Goal: Task Accomplishment & Management: Use online tool/utility

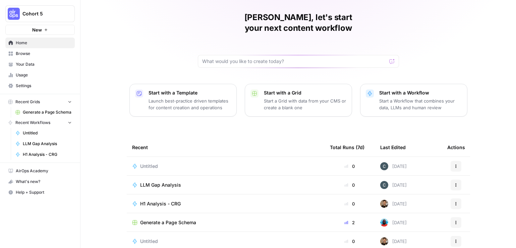
scroll to position [23, 0]
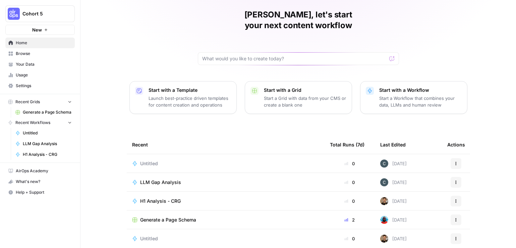
click at [454, 199] on icon "button" at bounding box center [456, 201] width 4 height 4
click at [39, 85] on span "Settings" at bounding box center [44, 86] width 56 height 6
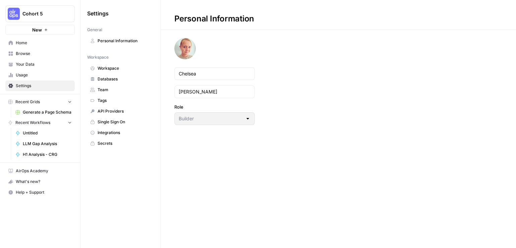
click at [124, 134] on span "Integrations" at bounding box center [123, 133] width 53 height 6
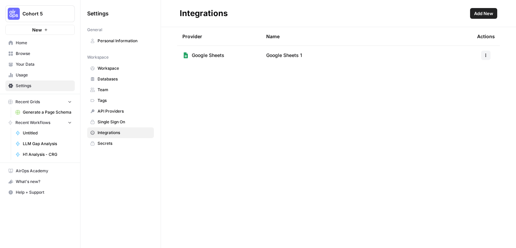
click at [487, 55] on icon "button" at bounding box center [485, 55] width 4 height 4
click at [467, 97] on span "Delete" at bounding box center [470, 94] width 21 height 7
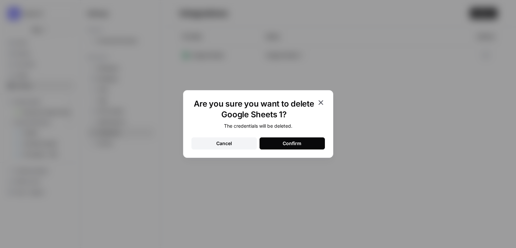
click at [284, 144] on div "Confirm" at bounding box center [291, 143] width 19 height 7
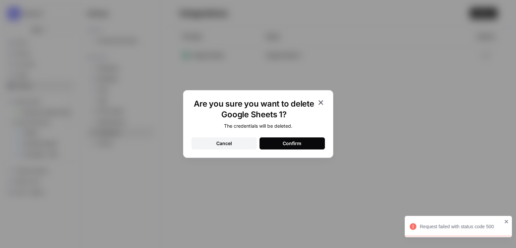
click at [230, 145] on div "Cancel" at bounding box center [224, 143] width 16 height 7
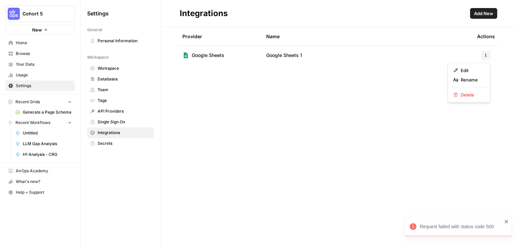
click at [486, 58] on button "button" at bounding box center [485, 55] width 9 height 9
click at [478, 96] on span "Delete" at bounding box center [470, 94] width 21 height 7
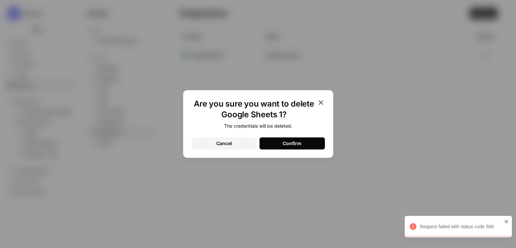
click at [308, 143] on button "Confirm" at bounding box center [291, 143] width 65 height 12
click at [229, 144] on div "Cancel" at bounding box center [224, 143] width 16 height 7
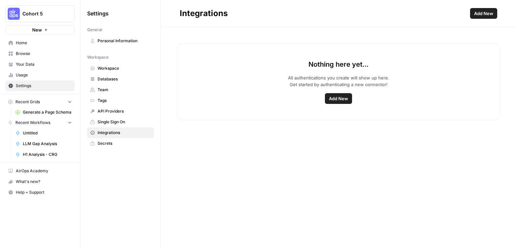
click at [35, 41] on span "Home" at bounding box center [44, 43] width 56 height 6
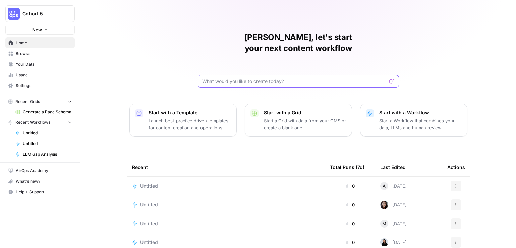
click at [250, 78] on input "text" at bounding box center [294, 81] width 184 height 7
click at [323, 78] on input "Given a brand kit input, create 5 FAQs that are based on the information provid…" at bounding box center [291, 81] width 179 height 7
type input "Given a brand kit input, create 5 FAQs that are based on the information provid…"
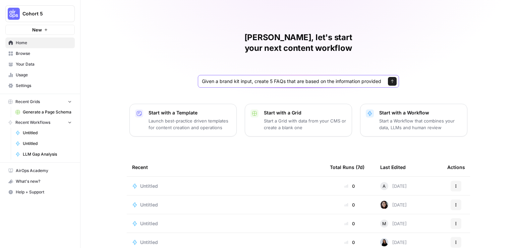
click at [390, 79] on icon "submit" at bounding box center [392, 81] width 4 height 4
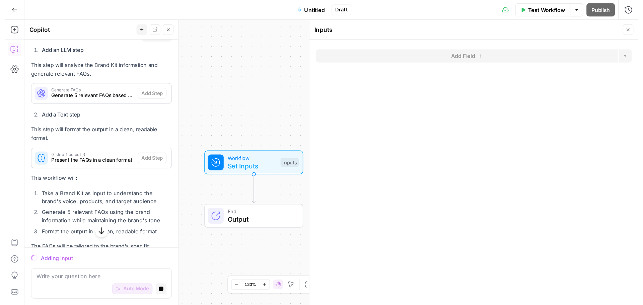
scroll to position [257, 0]
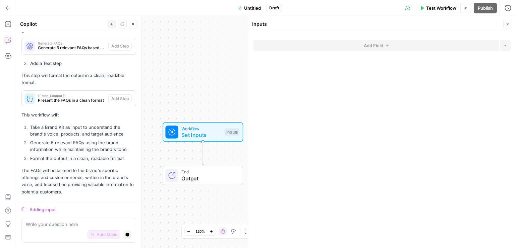
click at [9, 8] on icon "button" at bounding box center [8, 7] width 4 height 3
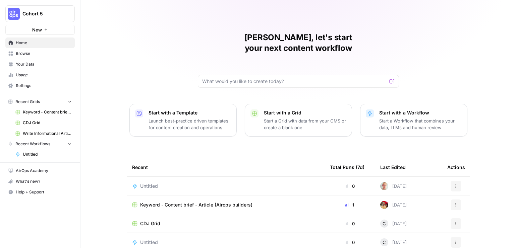
click at [19, 54] on span "Browse" at bounding box center [44, 54] width 56 height 6
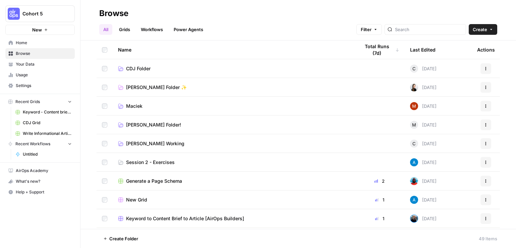
click at [151, 161] on span "Session 2 - Exercises" at bounding box center [150, 162] width 49 height 7
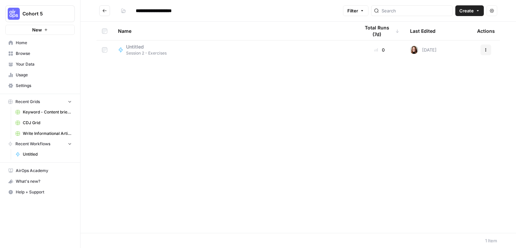
click at [160, 56] on span "Session 2 - Exercises" at bounding box center [146, 53] width 41 height 6
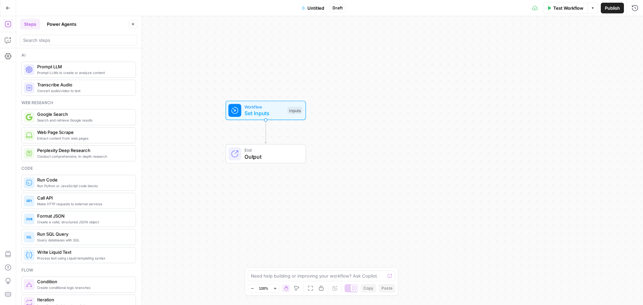
click at [515, 10] on button "Options" at bounding box center [593, 8] width 11 height 11
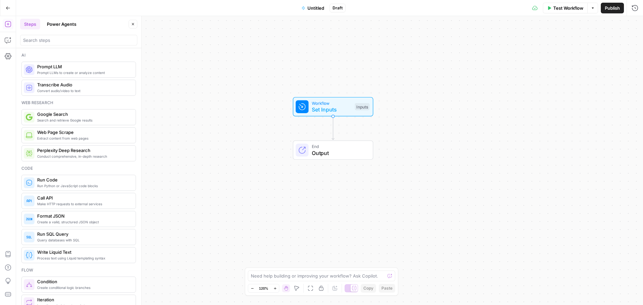
drag, startPoint x: 357, startPoint y: 74, endPoint x: 425, endPoint y: 70, distance: 67.4
click at [425, 70] on div "Workflow Set Inputs Inputs End Output" at bounding box center [329, 160] width 627 height 289
click at [316, 6] on span "Untitled" at bounding box center [316, 8] width 17 height 7
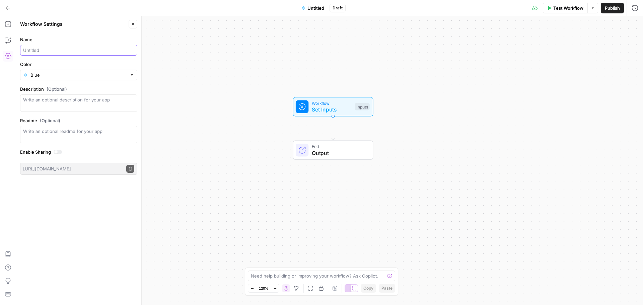
click at [84, 51] on input "Name" at bounding box center [78, 50] width 111 height 7
type input "Meta Description generator (CRG)"
click at [60, 101] on textarea "Description (Optional)" at bounding box center [78, 102] width 111 height 13
type textarea "[PERSON_NAME]"
drag, startPoint x: 197, startPoint y: 110, endPoint x: 188, endPoint y: 100, distance: 12.6
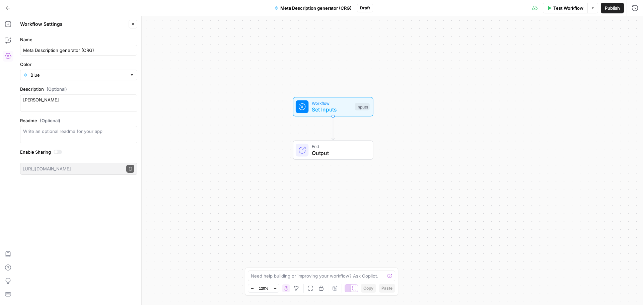
click at [197, 112] on div "Workflow Set Inputs Inputs End Output" at bounding box center [329, 160] width 627 height 289
click at [133, 24] on icon "button" at bounding box center [133, 24] width 2 height 2
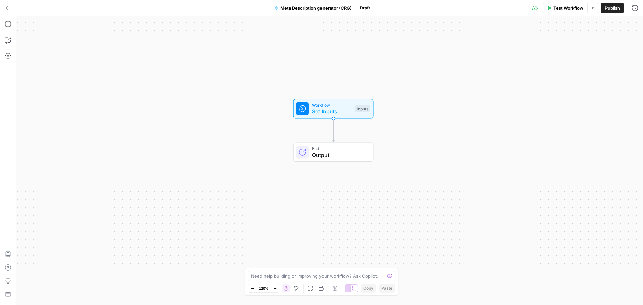
click at [357, 113] on div "Workflow Set Inputs Inputs Test Step" at bounding box center [333, 109] width 74 height 14
click at [502, 45] on span "Add Field" at bounding box center [500, 45] width 19 height 7
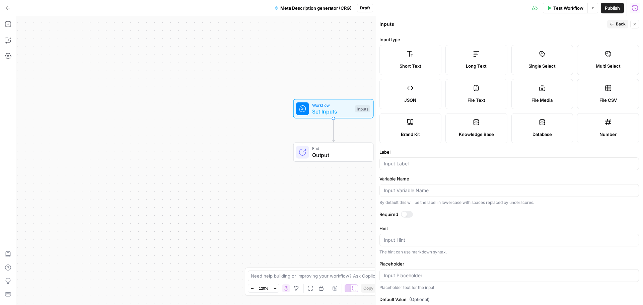
click at [413, 124] on label "Brand Kit" at bounding box center [411, 128] width 62 height 30
click at [400, 167] on div at bounding box center [510, 163] width 260 height 13
type input "Brand Kit"
drag, startPoint x: 405, startPoint y: 216, endPoint x: 404, endPoint y: 226, distance: 9.7
click at [404, 217] on div at bounding box center [404, 214] width 5 height 5
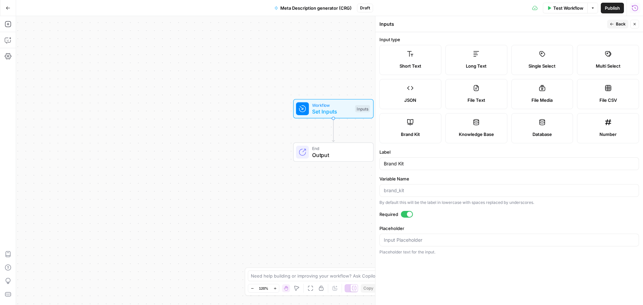
drag, startPoint x: 618, startPoint y: 23, endPoint x: 622, endPoint y: 22, distance: 3.7
click at [515, 22] on span "Back" at bounding box center [621, 24] width 10 height 6
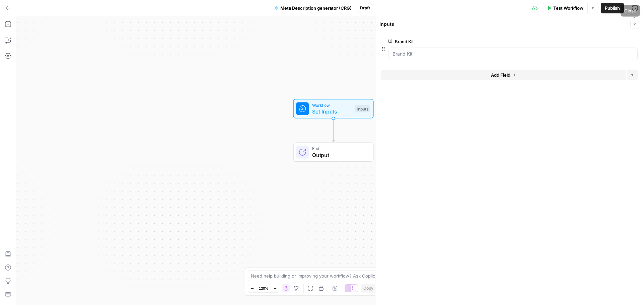
drag, startPoint x: 635, startPoint y: 24, endPoint x: 599, endPoint y: 96, distance: 81.0
click at [515, 24] on icon "button" at bounding box center [635, 24] width 4 height 4
click at [351, 116] on span "Set Inputs" at bounding box center [332, 112] width 40 height 8
click at [358, 109] on div "Inputs" at bounding box center [362, 108] width 15 height 7
click at [472, 77] on button "Add Field" at bounding box center [504, 75] width 246 height 11
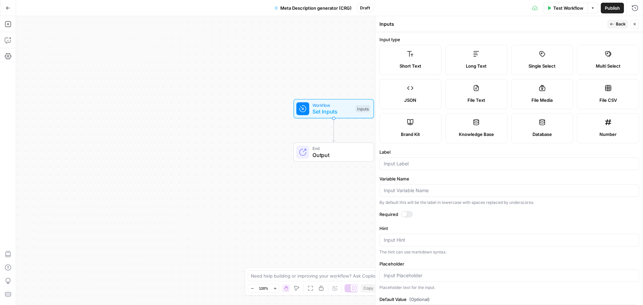
click at [417, 64] on span "Short Text" at bounding box center [411, 66] width 22 height 7
click at [423, 165] on input "Label" at bounding box center [509, 163] width 251 height 7
type input "URL"
click at [515, 24] on icon "button" at bounding box center [611, 24] width 3 height 3
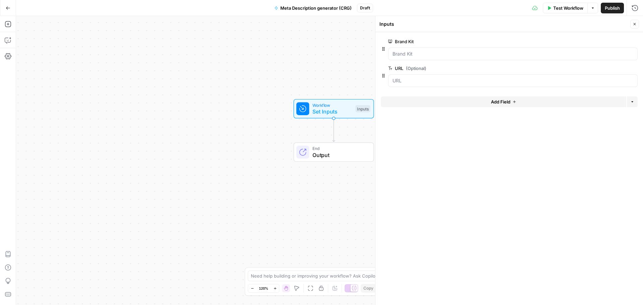
click at [487, 103] on button "Add Field" at bounding box center [504, 101] width 246 height 11
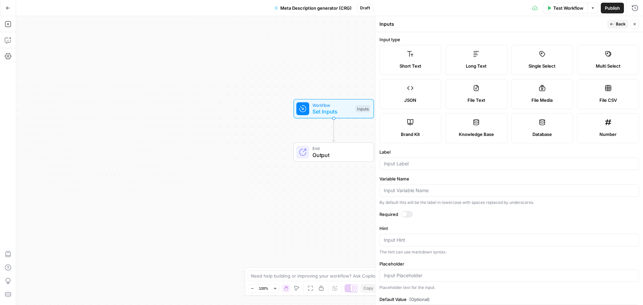
click at [422, 65] on div "Short Text" at bounding box center [410, 66] width 51 height 7
click at [413, 167] on input "Label" at bounding box center [509, 163] width 251 height 7
type input "Keyword"
click at [515, 25] on span "Back" at bounding box center [621, 24] width 10 height 6
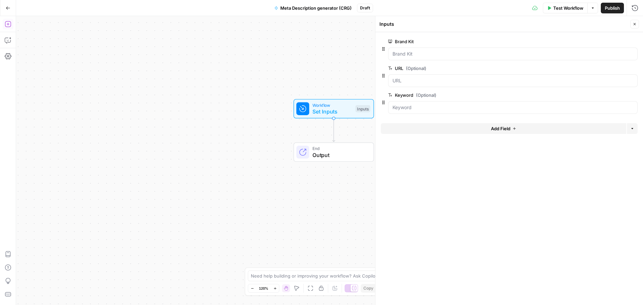
click at [10, 25] on icon "button" at bounding box center [8, 24] width 7 height 7
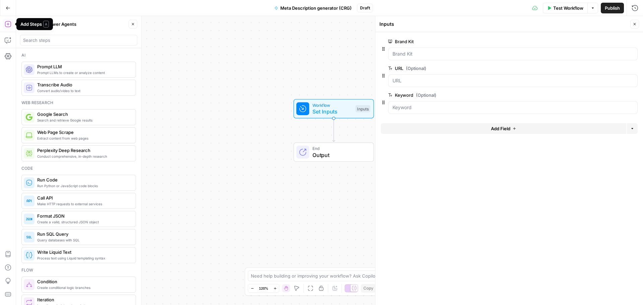
click at [72, 44] on div at bounding box center [78, 40] width 117 height 11
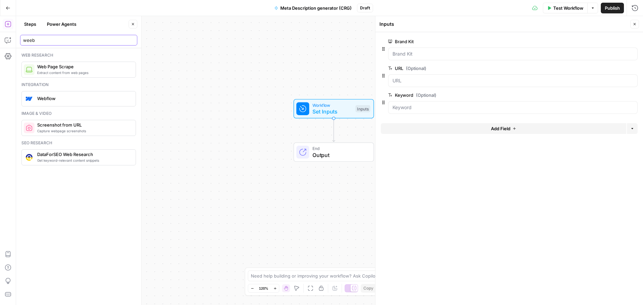
type input "weeb"
drag, startPoint x: 634, startPoint y: 24, endPoint x: 605, endPoint y: 85, distance: 67.3
click at [515, 24] on icon "button" at bounding box center [635, 24] width 4 height 4
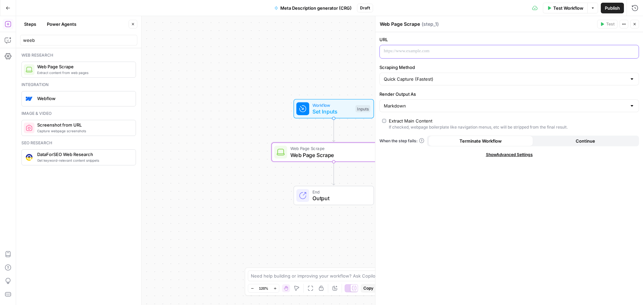
click at [467, 49] on p at bounding box center [504, 51] width 240 height 7
click at [515, 54] on button "Variables Menu" at bounding box center [632, 51] width 5 height 5
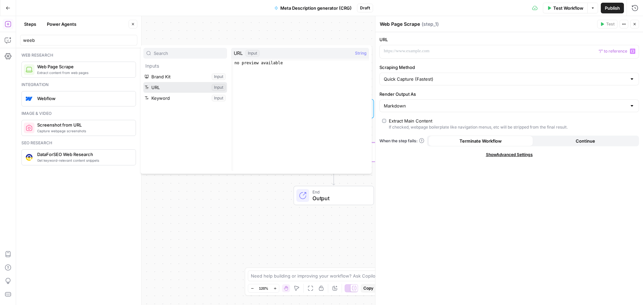
click at [163, 89] on button "Select variable URL" at bounding box center [185, 87] width 84 height 11
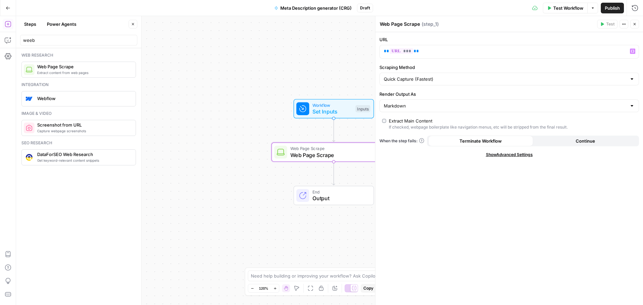
click at [511, 61] on div "URL ** *** ** Variables Menu Scraping Method Quick Capture (Fastest) Render Out…" at bounding box center [510, 168] width 268 height 273
click at [419, 24] on textarea "Web Page Scrape" at bounding box center [400, 24] width 40 height 7
type textarea "Web Page Scrape - Scrape Blog url"
click at [500, 35] on div "URL ** *** ** Scraping Method Quick Capture (Fastest) Render Output As Markdown…" at bounding box center [510, 168] width 268 height 273
drag, startPoint x: 638, startPoint y: 23, endPoint x: 634, endPoint y: 25, distance: 4.7
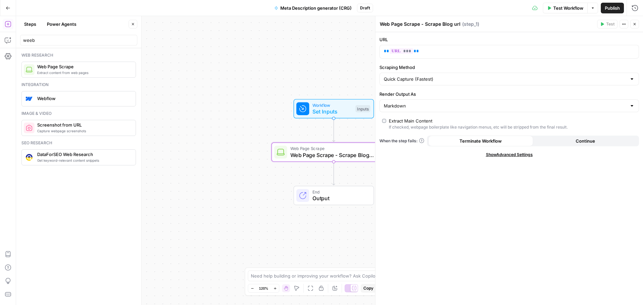
click at [515, 22] on button "Close" at bounding box center [634, 24] width 9 height 9
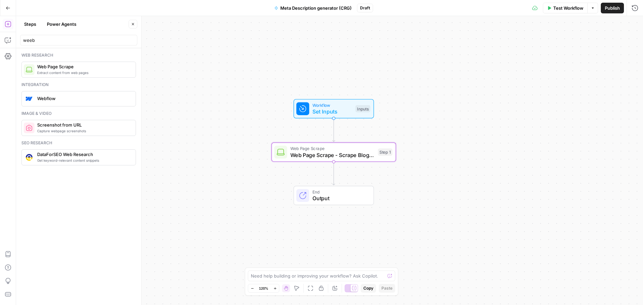
click at [515, 8] on span "Test Workflow" at bounding box center [568, 8] width 30 height 7
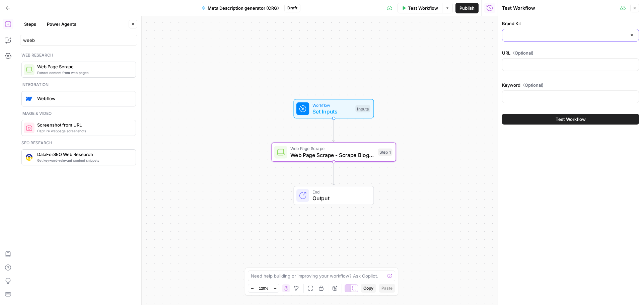
click at [515, 34] on input "Brand Kit" at bounding box center [567, 35] width 120 height 7
click at [515, 17] on div "Brand Kit URL (Optional) Keyword (Optional) Test Workflow" at bounding box center [570, 72] width 145 height 113
click at [515, 58] on div "URL (Optional)" at bounding box center [570, 62] width 137 height 24
click at [515, 62] on input "URL (Optional)" at bounding box center [571, 64] width 128 height 7
click at [515, 32] on input "Brand Kit" at bounding box center [567, 35] width 120 height 7
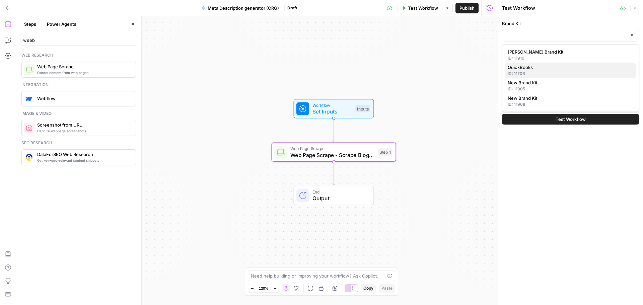
click at [515, 70] on span "QuickBooks" at bounding box center [569, 67] width 123 height 7
type input "QuickBooks"
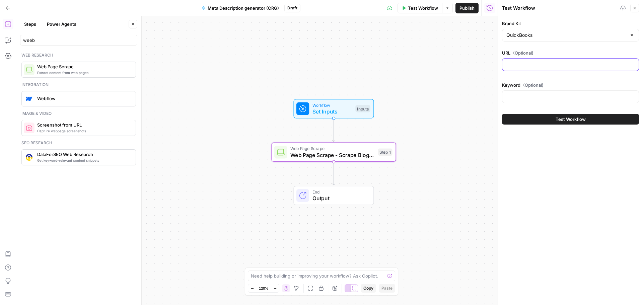
click at [515, 67] on input "URL (Optional)" at bounding box center [571, 64] width 128 height 7
paste input "[URL][DOMAIN_NAME]"
type input "[URL][DOMAIN_NAME]"
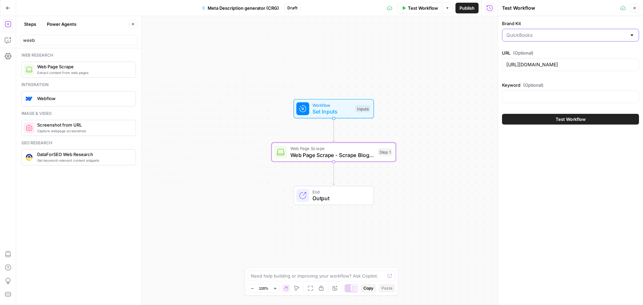
click at [515, 36] on input "Brand Kit" at bounding box center [567, 35] width 120 height 7
click at [515, 39] on div at bounding box center [570, 35] width 137 height 13
type input "QuickBooks"
click at [515, 20] on div "Brand Kit QuickBooks URL (Optional) [URL][DOMAIN_NAME] Keyword (Optional) Test …" at bounding box center [570, 72] width 145 height 113
click at [515, 36] on div at bounding box center [631, 35] width 5 height 7
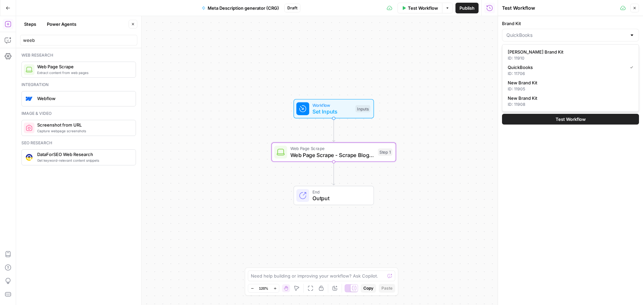
type input "QuickBooks"
click at [515, 8] on icon "button" at bounding box center [635, 8] width 4 height 4
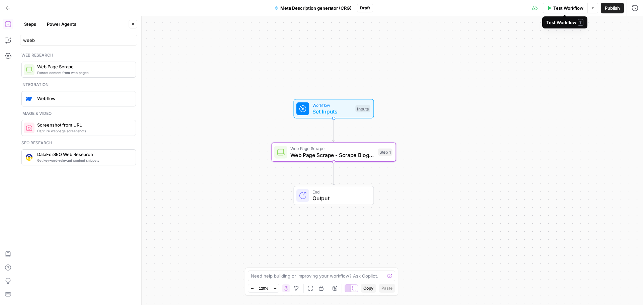
click at [515, 5] on span "Test Workflow" at bounding box center [568, 8] width 30 height 7
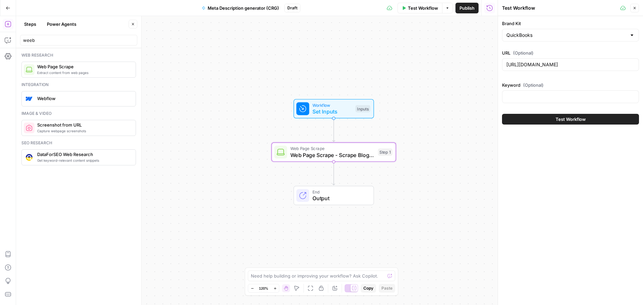
click at [515, 36] on div at bounding box center [631, 35] width 5 height 7
click at [515, 35] on input "Brand Kit" at bounding box center [567, 35] width 120 height 7
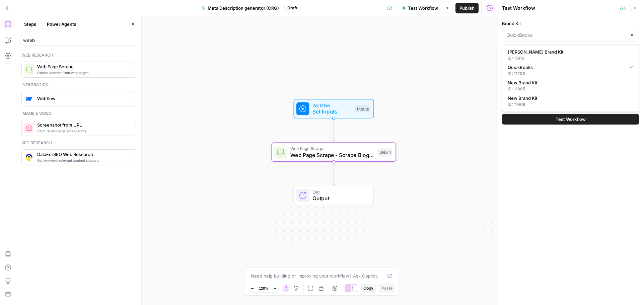
type input "QuickBooks"
click at [515, 170] on div "Brand Kit QuickBooks URL (Optional) [URL][DOMAIN_NAME] Keyword (Optional) Test …" at bounding box center [570, 160] width 145 height 289
click at [515, 40] on div "QuickBooks" at bounding box center [570, 35] width 137 height 13
type input "QuickBooks"
click at [515, 8] on icon "button" at bounding box center [635, 8] width 4 height 4
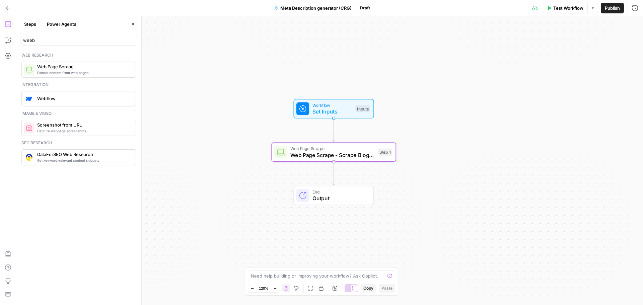
click at [515, 9] on span "Test Workflow" at bounding box center [568, 8] width 30 height 7
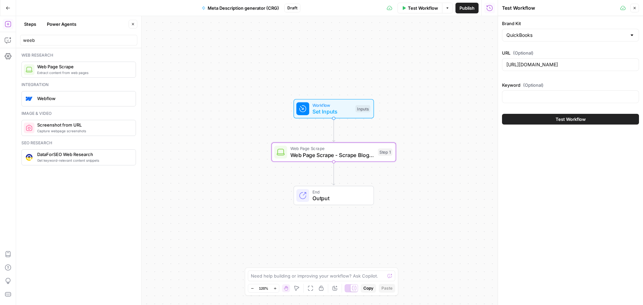
drag, startPoint x: 556, startPoint y: 41, endPoint x: 560, endPoint y: 40, distance: 3.8
click at [515, 41] on div "QuickBooks" at bounding box center [570, 35] width 137 height 13
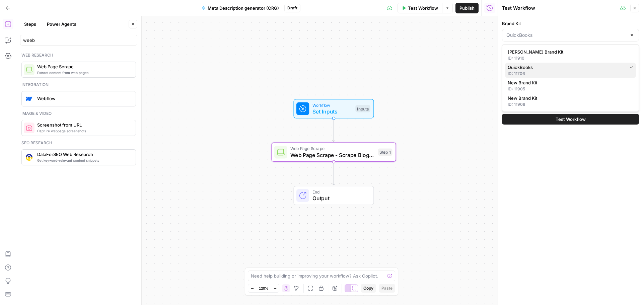
click at [515, 67] on div "QuickBooks" at bounding box center [571, 67] width 126 height 7
type input "QuickBooks"
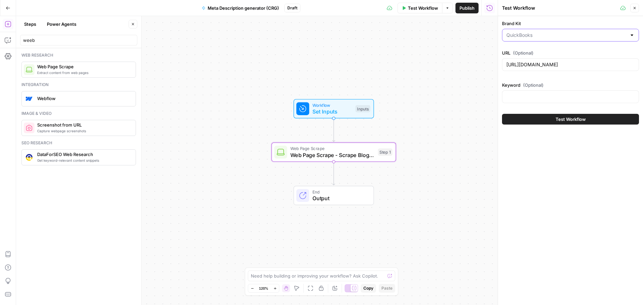
click at [515, 32] on input "Brand Kit" at bounding box center [567, 35] width 120 height 7
type input "QuickBooks"
click at [515, 19] on div "Brand Kit QuickBooks URL (Optional) [URL][DOMAIN_NAME] Keyword (Optional) Test …" at bounding box center [570, 72] width 145 height 113
click at [515, 36] on input "Brand Kit" at bounding box center [567, 35] width 120 height 7
type input "QuickBooks"
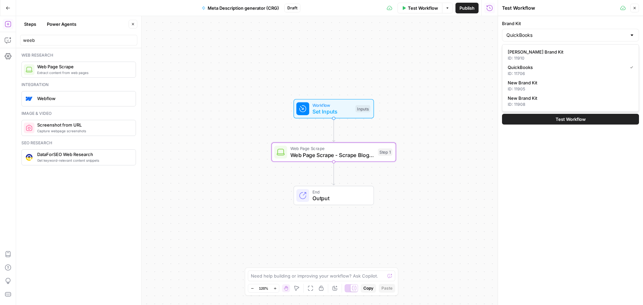
click at [515, 173] on div "Brand Kit QuickBooks URL (Optional) [URL][DOMAIN_NAME] Keyword (Optional) Test …" at bounding box center [570, 160] width 145 height 289
click at [515, 31] on div "QuickBooks" at bounding box center [570, 35] width 137 height 13
type input "QuickBooks"
click at [515, 8] on span "Close" at bounding box center [636, 8] width 0 height 0
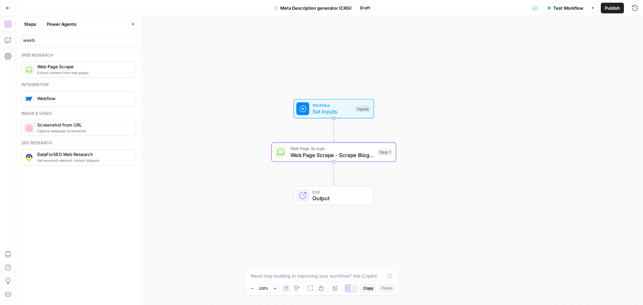
click at [9, 6] on icon "button" at bounding box center [8, 8] width 5 height 5
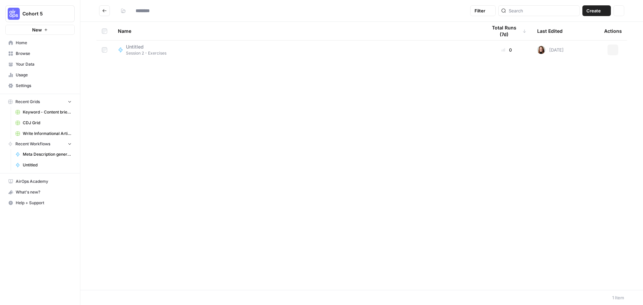
type input "**********"
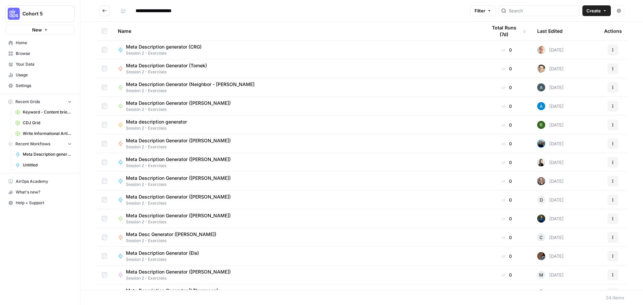
click at [169, 47] on span "Meta Description generator (CRG)" at bounding box center [164, 47] width 76 height 7
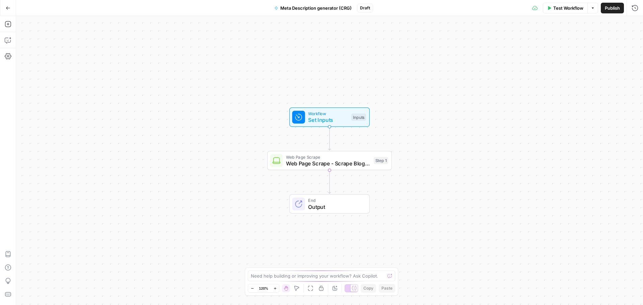
click at [515, 8] on span "Test Workflow" at bounding box center [568, 8] width 30 height 7
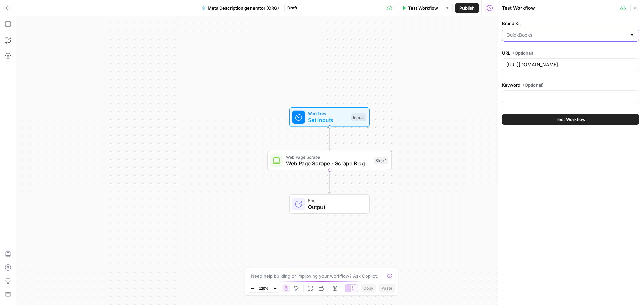
click at [515, 37] on input "Brand Kit" at bounding box center [567, 35] width 120 height 7
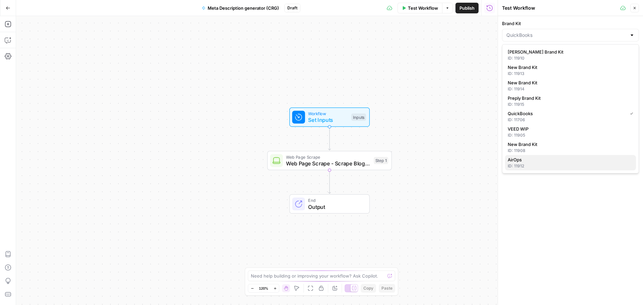
click at [515, 165] on div "ID: 11912" at bounding box center [571, 166] width 126 height 6
type input "AirOps"
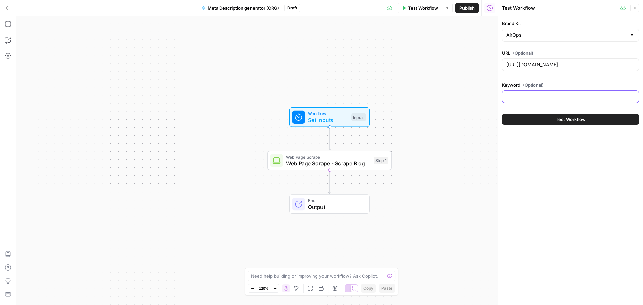
click at [515, 98] on input "Keyword (Optional)" at bounding box center [571, 96] width 128 height 7
type input "ai search"
click at [515, 119] on span "Test Workflow" at bounding box center [571, 119] width 30 height 7
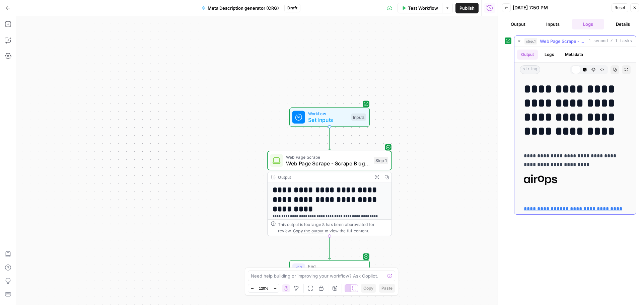
click at [515, 57] on button "Logs" at bounding box center [550, 55] width 18 height 10
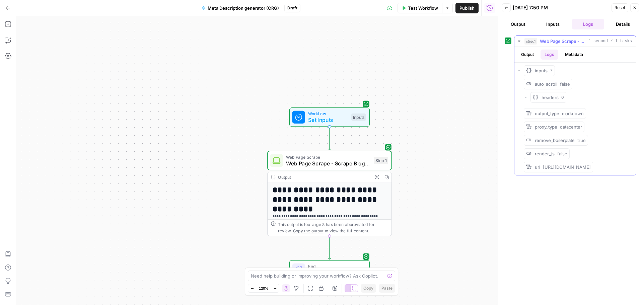
click at [515, 57] on button "Output" at bounding box center [527, 55] width 21 height 10
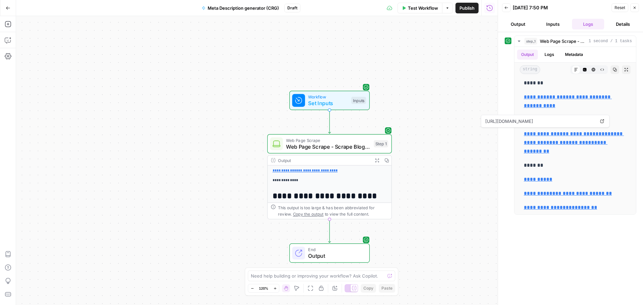
scroll to position [67, 0]
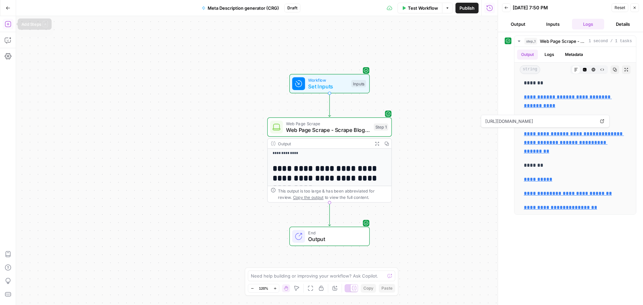
click at [11, 26] on icon "button" at bounding box center [8, 24] width 7 height 7
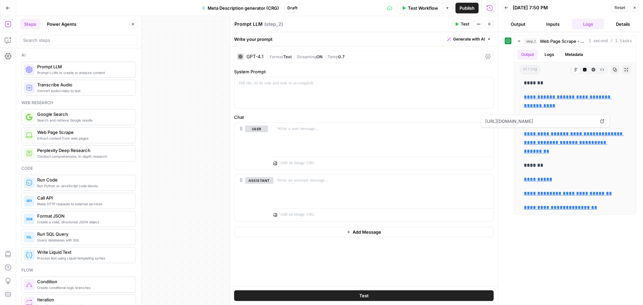
click at [256, 57] on div "GPT-4.1" at bounding box center [255, 56] width 17 height 5
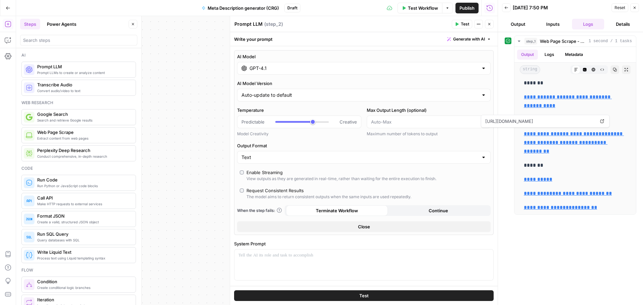
click at [262, 68] on input "GPT-4.1" at bounding box center [364, 68] width 229 height 7
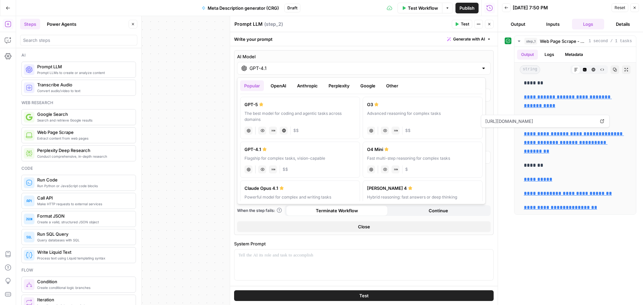
click at [280, 112] on div "The best model for coding and agentic tasks across domains" at bounding box center [300, 117] width 111 height 12
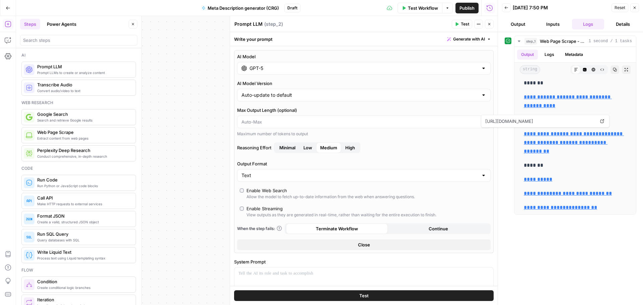
type input "GPT-5"
click at [487, 23] on button "Close" at bounding box center [489, 24] width 9 height 9
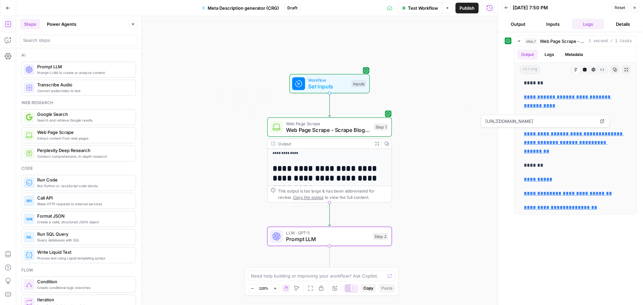
click at [515, 9] on icon "button" at bounding box center [635, 8] width 4 height 4
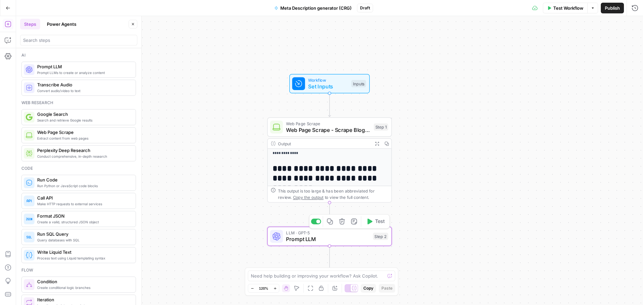
click at [315, 241] on span "Prompt LLM" at bounding box center [328, 239] width 84 height 8
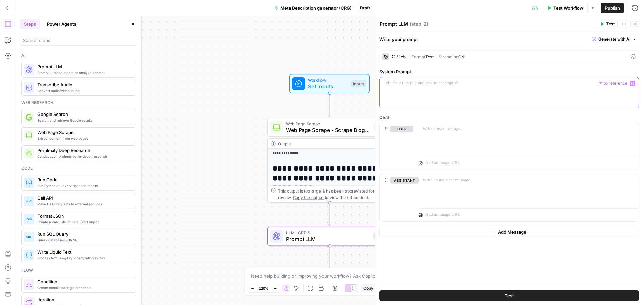
click at [460, 93] on div at bounding box center [509, 92] width 259 height 31
click at [405, 24] on textarea "Prompt LLM" at bounding box center [394, 24] width 28 height 7
click at [402, 24] on textarea "Prompt LLM" at bounding box center [394, 24] width 28 height 7
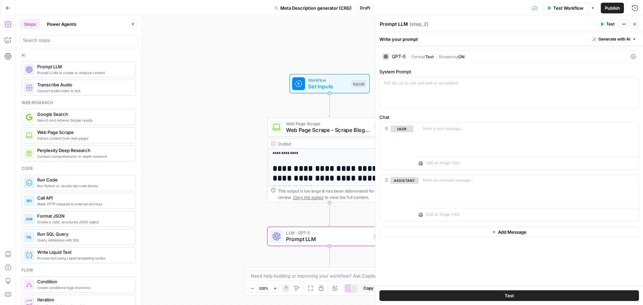
click at [402, 24] on textarea "Prompt LLM" at bounding box center [394, 24] width 28 height 7
type textarea "Generate Meta Description"
click at [481, 20] on div "Generate Meta Description Generate Meta Description ( step_2 ) Test Actions Clo…" at bounding box center [510, 24] width 260 height 9
click at [515, 24] on button "Close" at bounding box center [634, 24] width 9 height 9
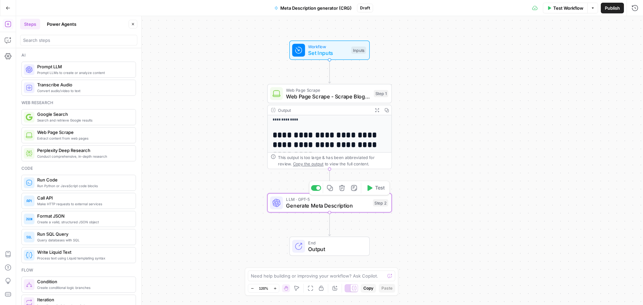
click at [335, 208] on span "Generate Meta Description" at bounding box center [328, 206] width 84 height 8
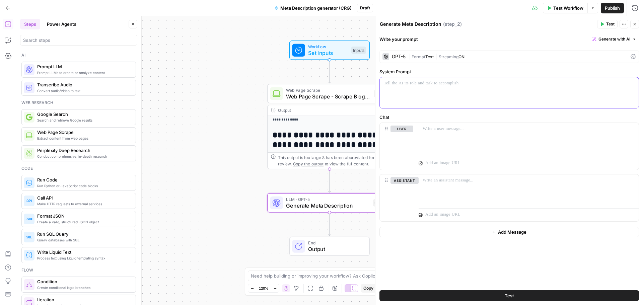
click at [425, 98] on div at bounding box center [509, 92] width 259 height 31
click at [455, 134] on div at bounding box center [529, 138] width 220 height 31
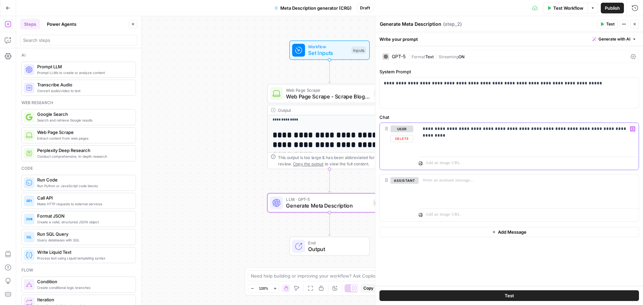
click at [515, 126] on button "Variables Menu" at bounding box center [632, 128] width 5 height 5
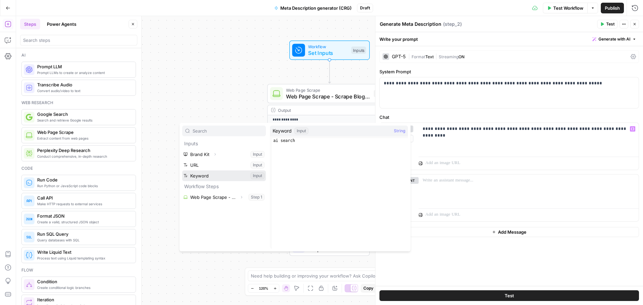
click at [210, 178] on button "Select variable Keyword" at bounding box center [224, 176] width 84 height 11
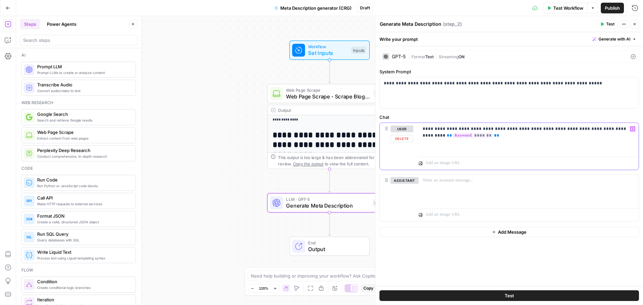
click at [483, 143] on div "**********" at bounding box center [529, 138] width 220 height 31
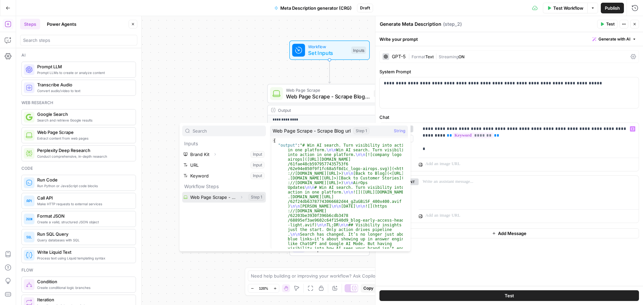
click at [211, 197] on button "Select variable Web Page Scrape - Scrape Blog url" at bounding box center [224, 197] width 84 height 11
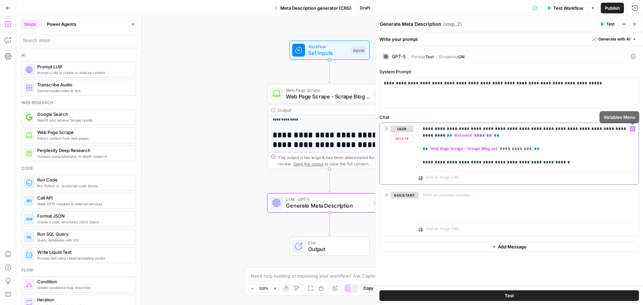
click at [515, 129] on button "Variables Menu" at bounding box center [632, 128] width 5 height 5
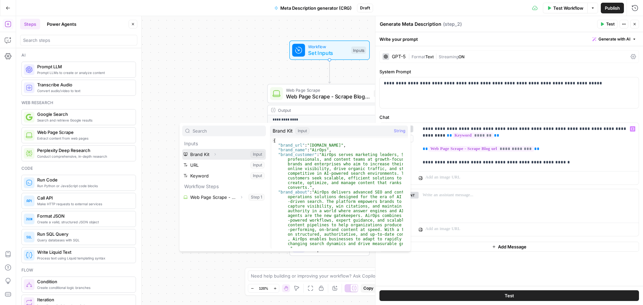
click at [203, 152] on button "Select variable Brand Kit" at bounding box center [224, 154] width 84 height 11
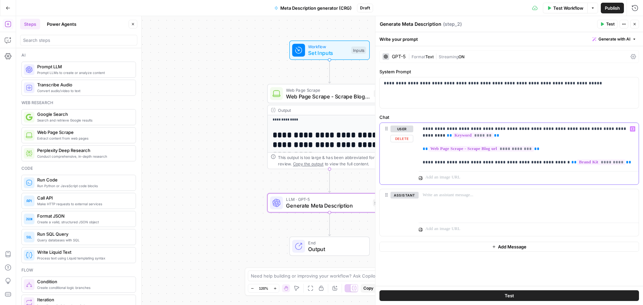
click at [515, 164] on p "**********" at bounding box center [529, 146] width 212 height 40
click at [515, 129] on icon "button" at bounding box center [632, 128] width 3 height 3
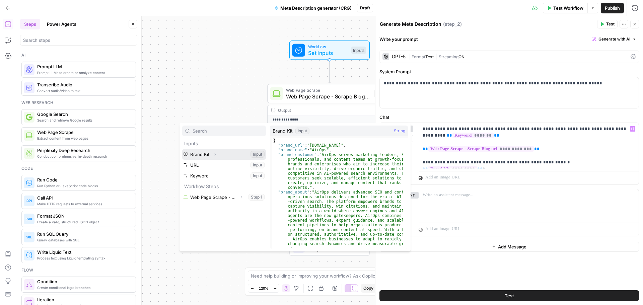
click at [212, 152] on button "Expand" at bounding box center [215, 154] width 9 height 9
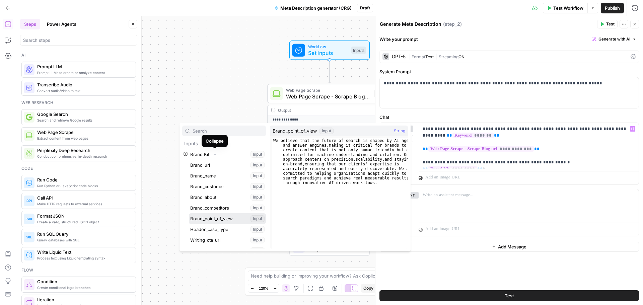
click at [219, 220] on button "Select variable Brand_point_of_view" at bounding box center [227, 218] width 77 height 11
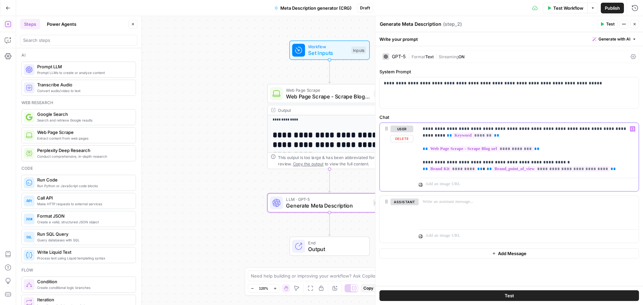
click at [515, 173] on p "**********" at bounding box center [529, 149] width 212 height 47
click at [515, 170] on p "**********" at bounding box center [529, 149] width 212 height 47
click at [515, 130] on icon "button" at bounding box center [632, 128] width 3 height 3
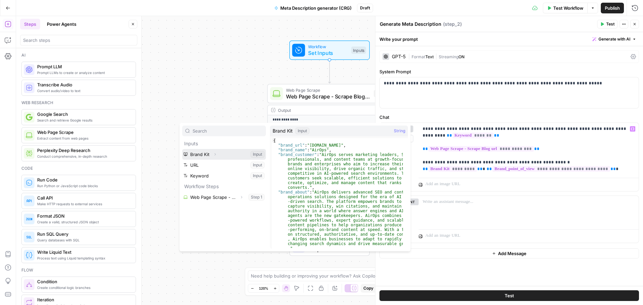
click at [220, 154] on button "Select variable Brand Kit" at bounding box center [224, 154] width 84 height 11
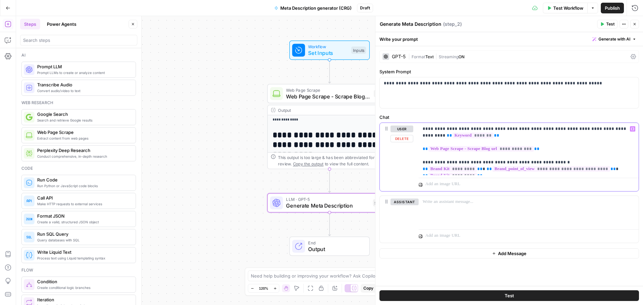
drag, startPoint x: 598, startPoint y: 171, endPoint x: 539, endPoint y: 168, distance: 58.7
click at [515, 168] on p "**********" at bounding box center [529, 149] width 212 height 47
click at [515, 129] on icon "button" at bounding box center [632, 128] width 3 height 3
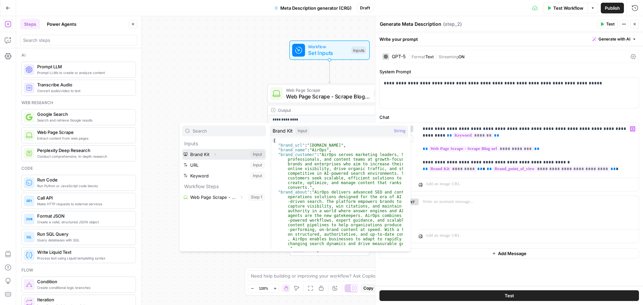
click at [214, 154] on icon "button" at bounding box center [215, 154] width 4 height 4
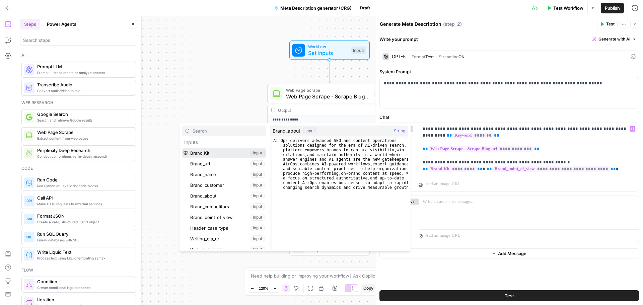
scroll to position [0, 0]
click at [212, 135] on div at bounding box center [224, 131] width 84 height 11
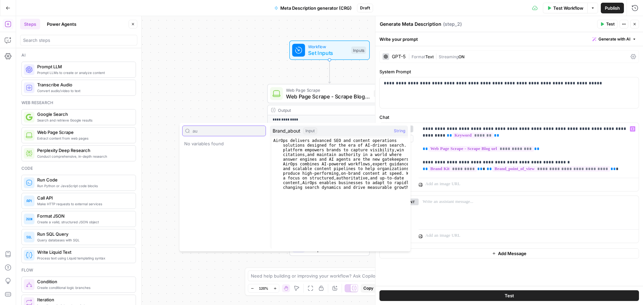
type input "a"
type input "brand a"
click at [515, 170] on p "**********" at bounding box center [529, 149] width 212 height 47
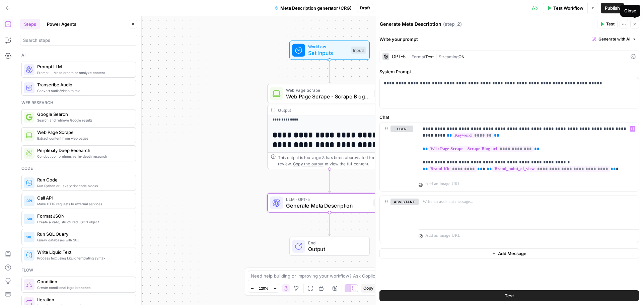
click at [515, 22] on icon "button" at bounding box center [635, 24] width 4 height 4
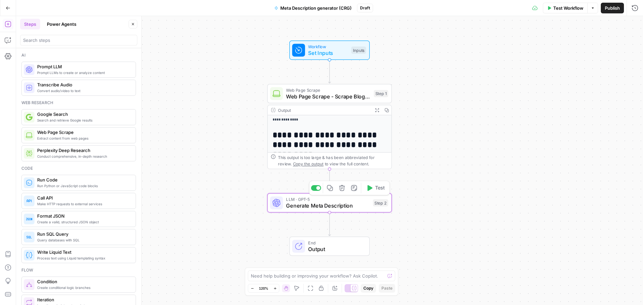
click at [380, 192] on button "Test" at bounding box center [375, 188] width 25 height 10
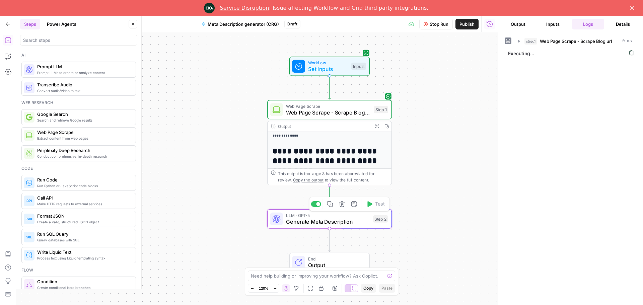
click at [515, 7] on icon "Close" at bounding box center [632, 8] width 4 height 4
